Goal: Find specific page/section

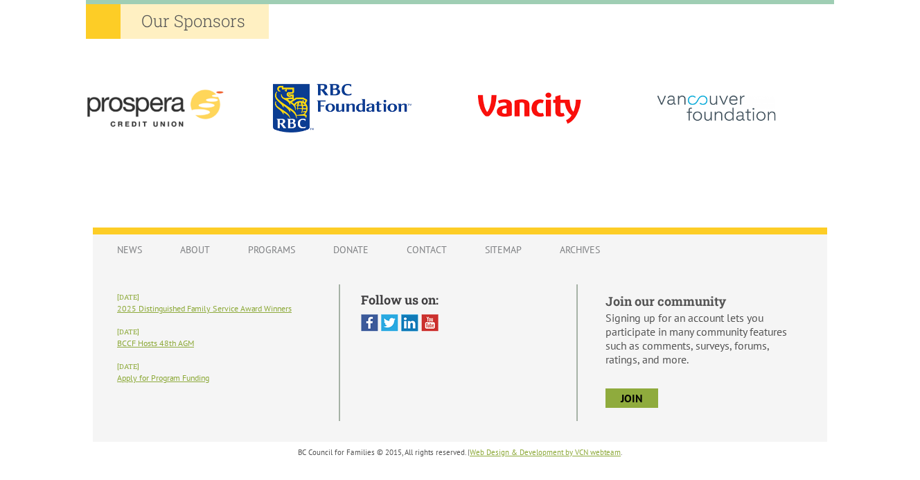
scroll to position [1347, 0]
click at [202, 247] on link "About" at bounding box center [195, 249] width 58 height 26
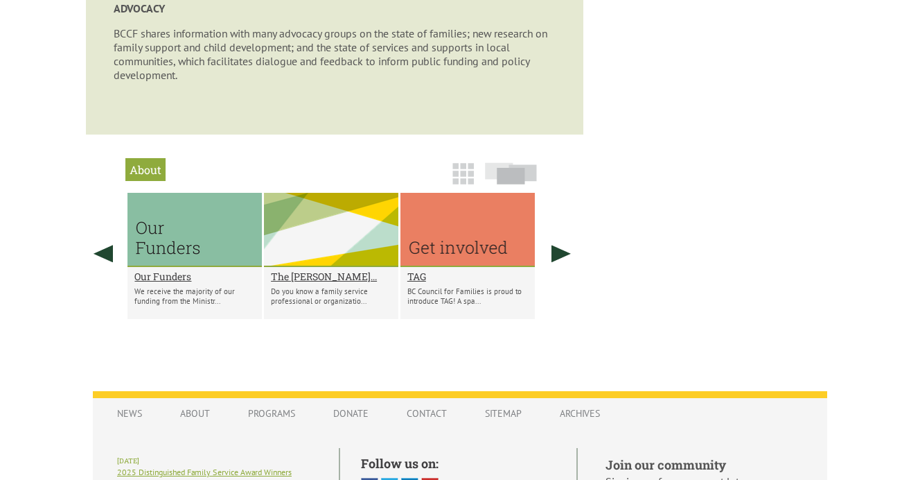
scroll to position [970, 0]
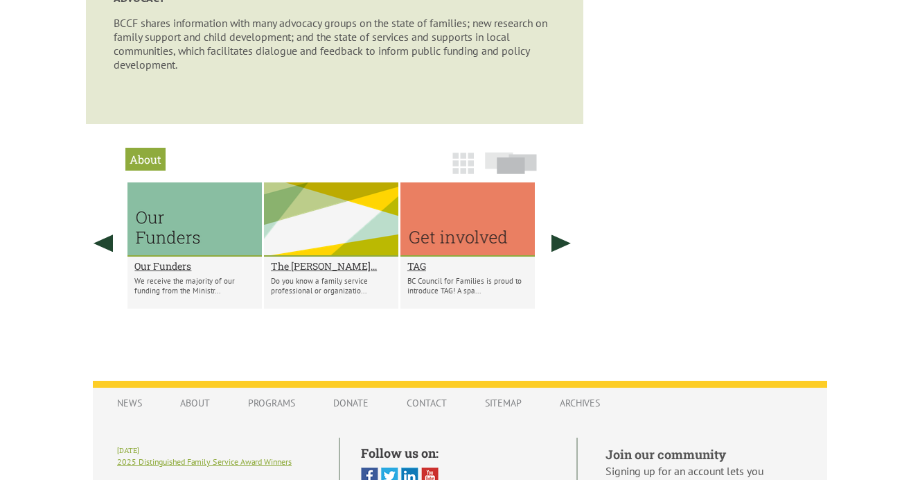
click at [453, 160] on img at bounding box center [463, 162] width 21 height 21
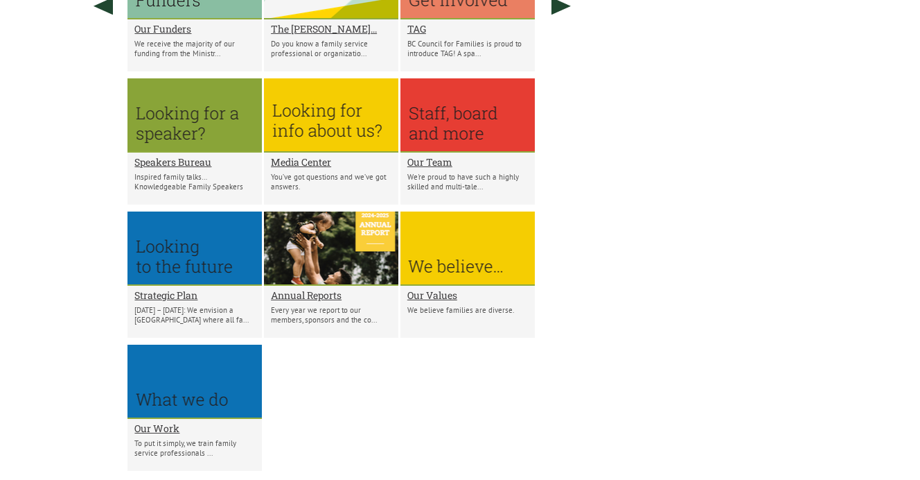
scroll to position [1234, 0]
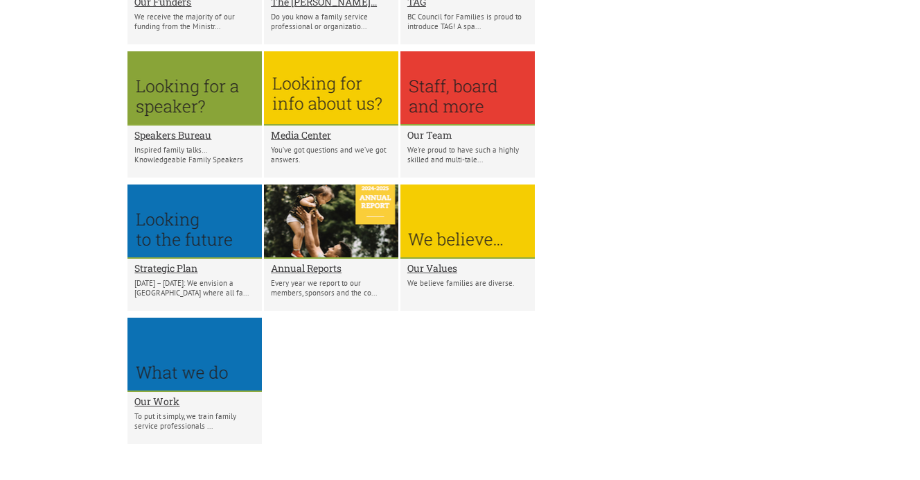
click at [449, 137] on h2 "Our Team" at bounding box center [468, 134] width 121 height 13
click at [427, 138] on h2 "Our Team" at bounding box center [468, 134] width 121 height 13
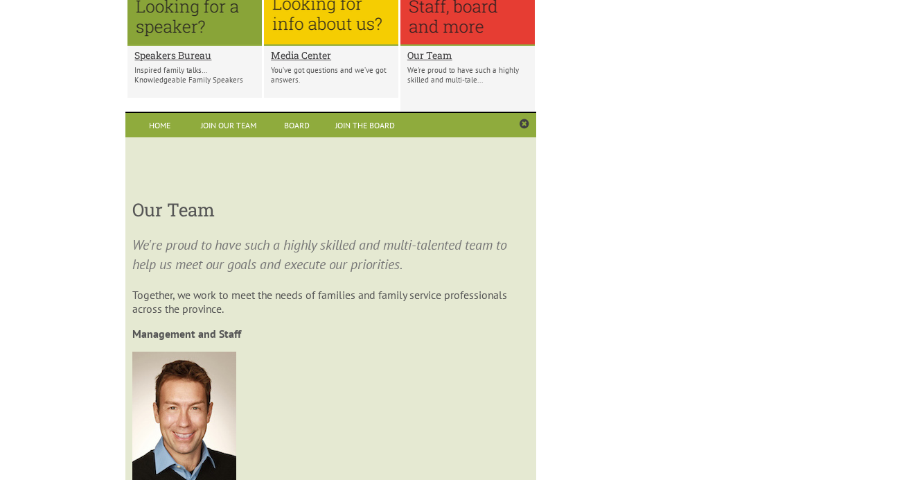
scroll to position [1314, 0]
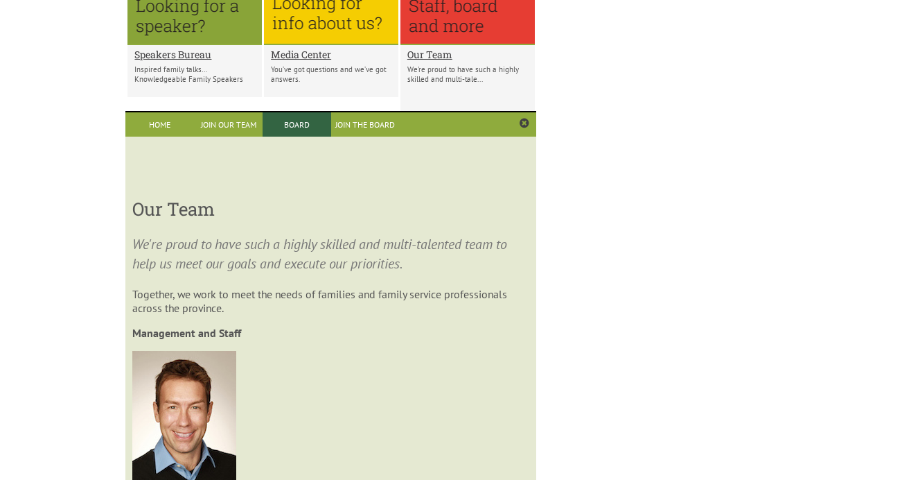
click at [295, 123] on link "Board" at bounding box center [297, 124] width 69 height 24
